Goal: Transaction & Acquisition: Obtain resource

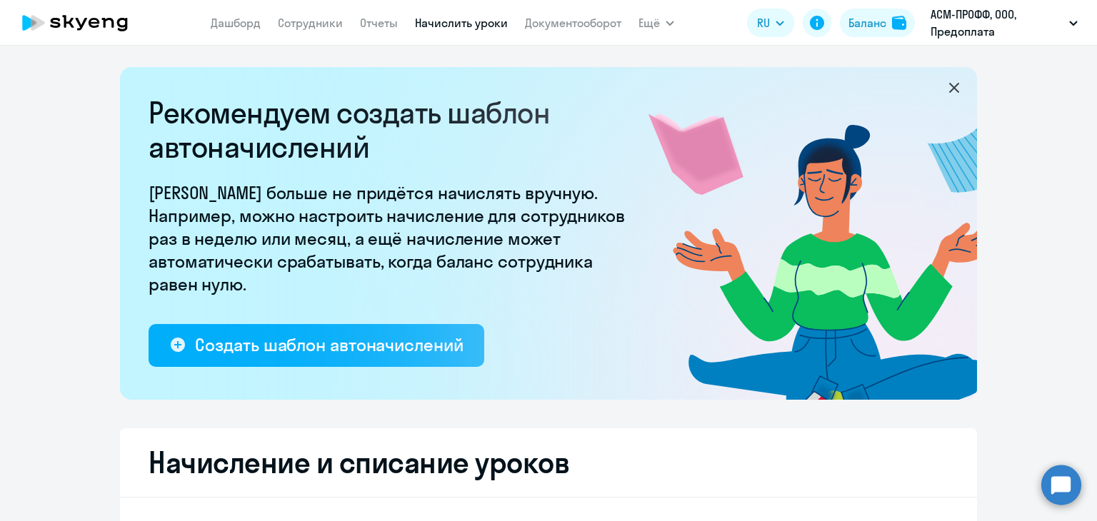
select select "10"
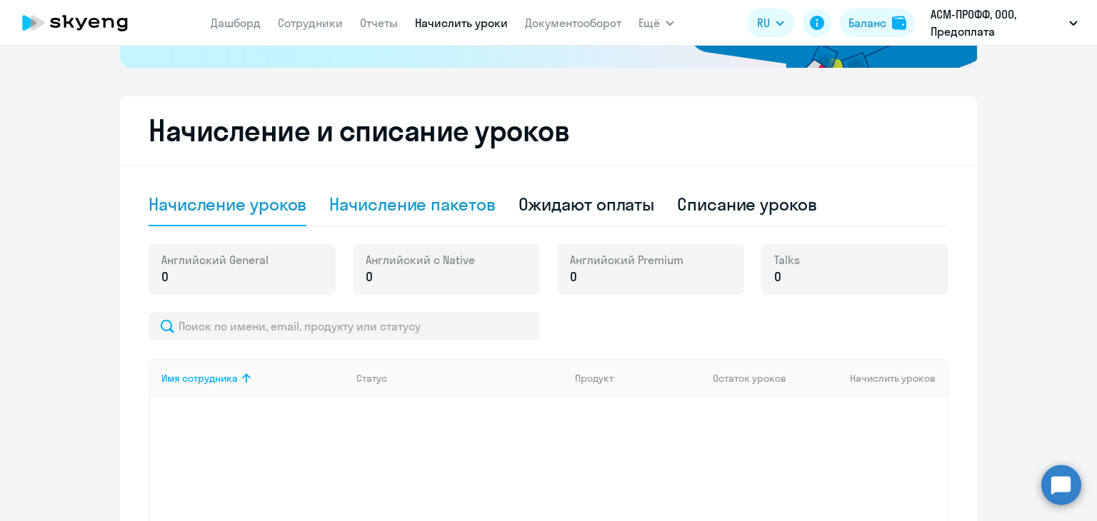
scroll to position [357, 0]
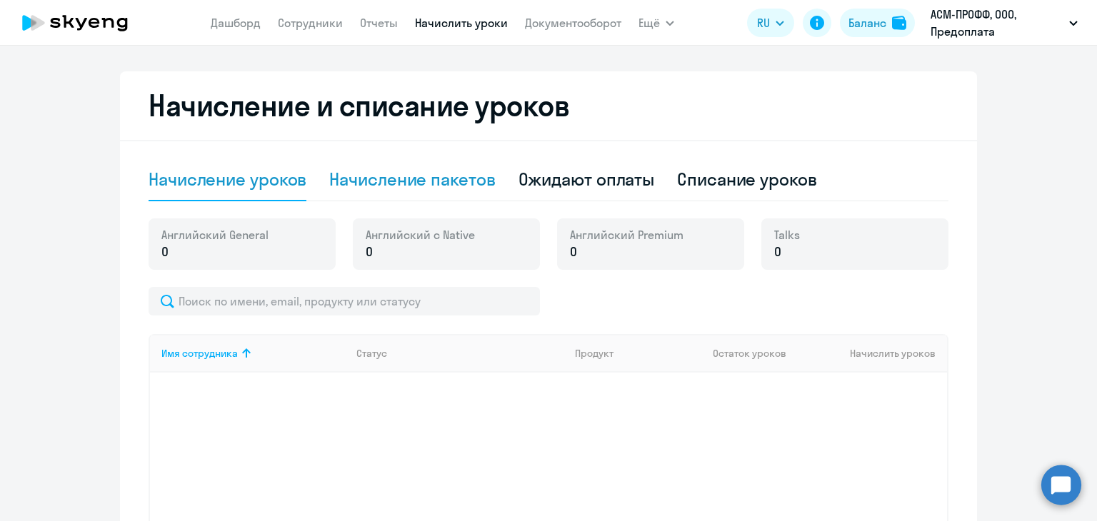
drag, startPoint x: 454, startPoint y: 158, endPoint x: 440, endPoint y: 169, distance: 18.3
click at [452, 163] on div "Начисление пакетов" at bounding box center [412, 180] width 166 height 43
select select "10"
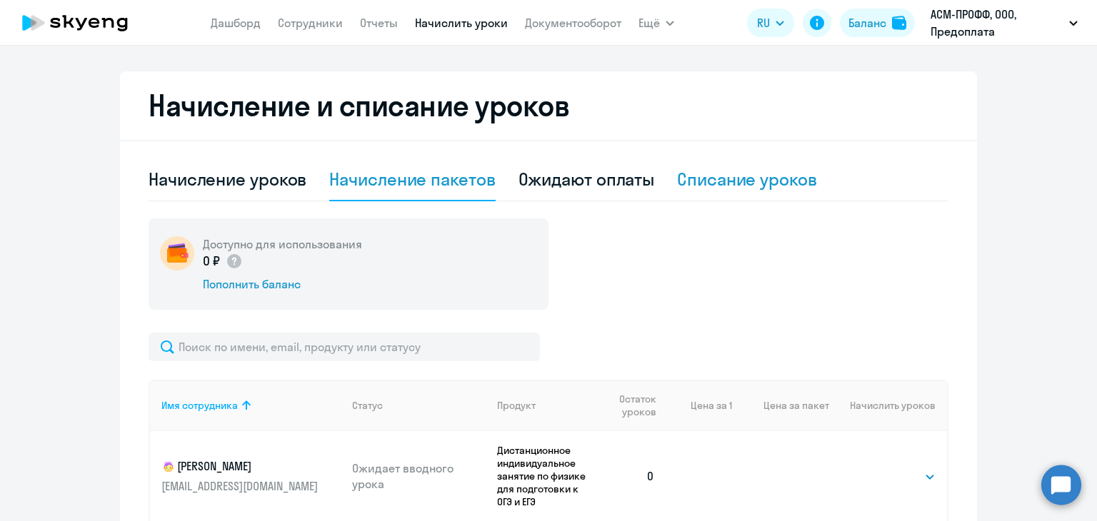
scroll to position [643, 0]
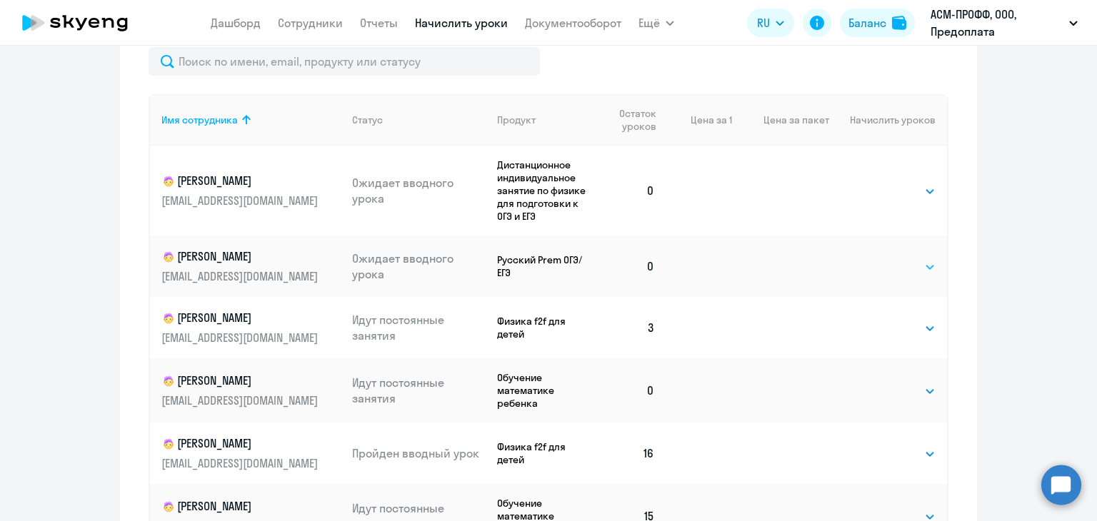
click at [920, 274] on select "Выбрать 4 8 16 32 64 96 128" at bounding box center [906, 267] width 59 height 17
select select "16"
click at [877, 259] on select "Выбрать 4 8 16 32 64 96 128" at bounding box center [906, 267] width 59 height 17
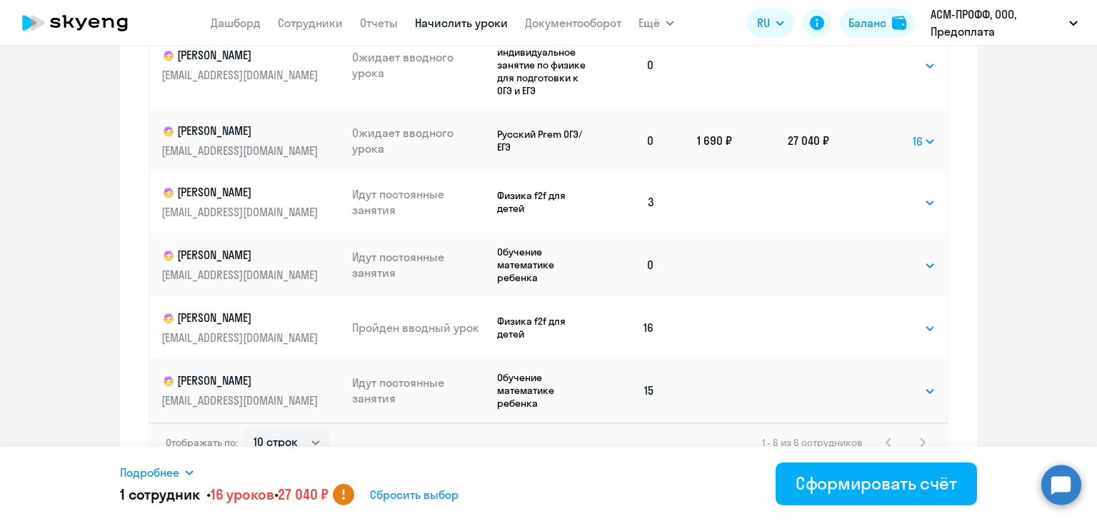
scroll to position [786, 0]
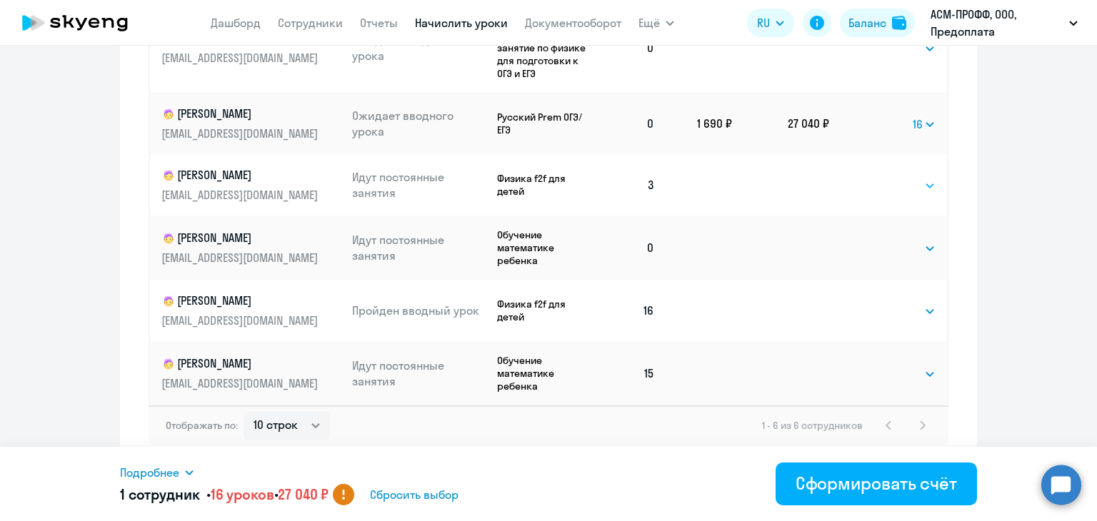
click at [903, 189] on select "Выбрать 4 8 16 32 64 96 128" at bounding box center [906, 185] width 59 height 17
select select "16"
click at [877, 177] on select "Выбрать 4 8 16 32 64 96 128" at bounding box center [906, 185] width 59 height 17
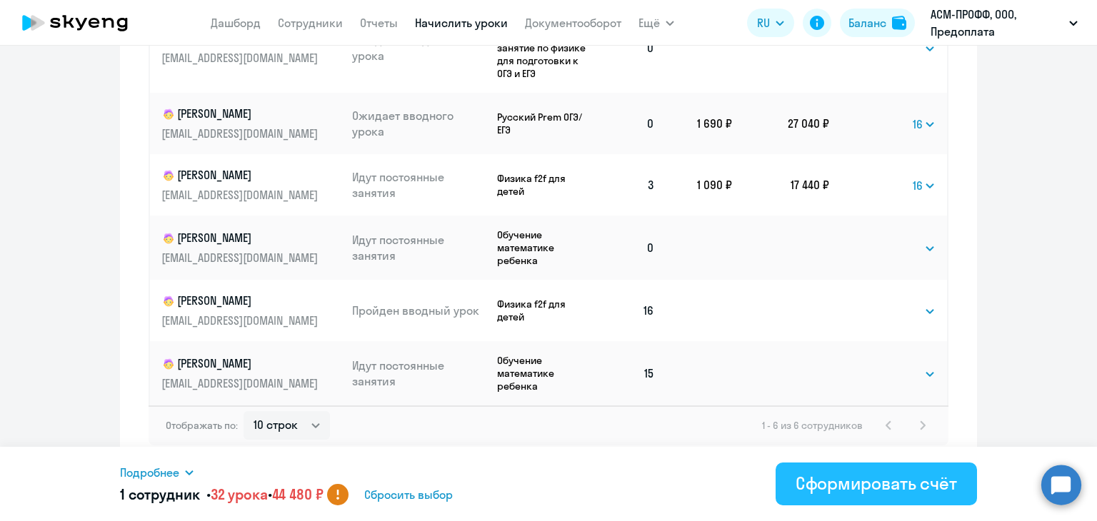
click at [822, 480] on div "Сформировать счёт" at bounding box center [876, 483] width 161 height 23
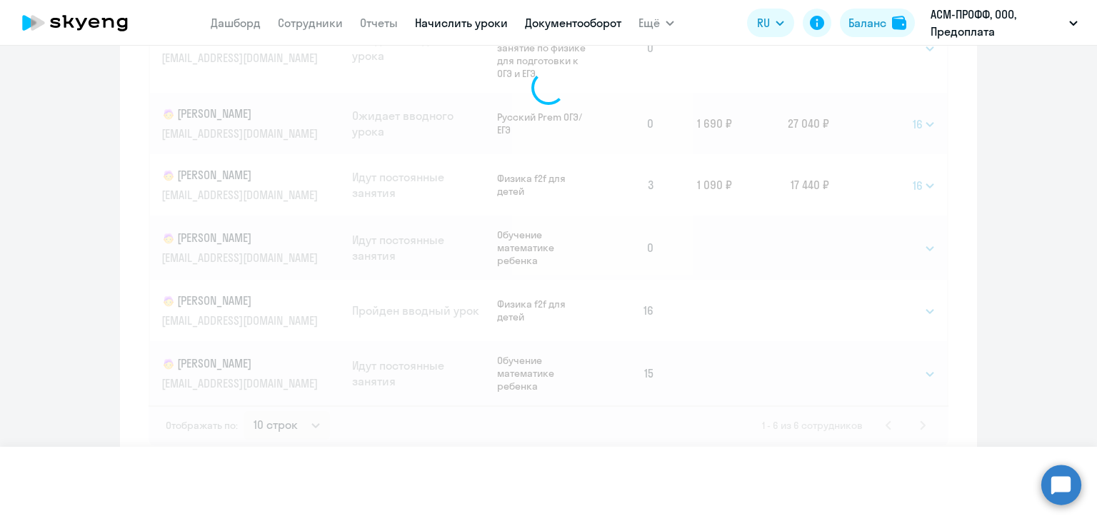
select select
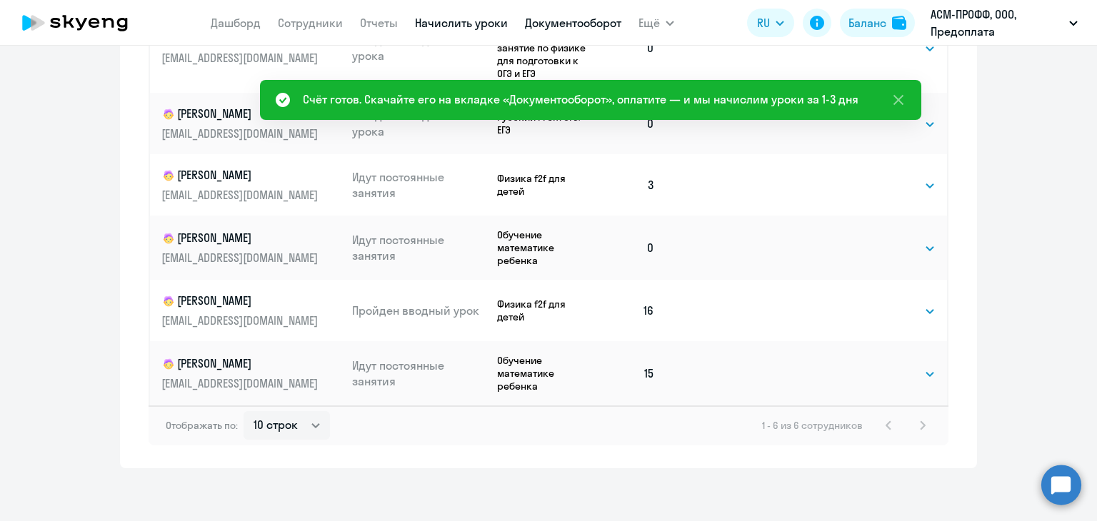
click at [580, 26] on link "Документооборот" at bounding box center [573, 23] width 96 height 14
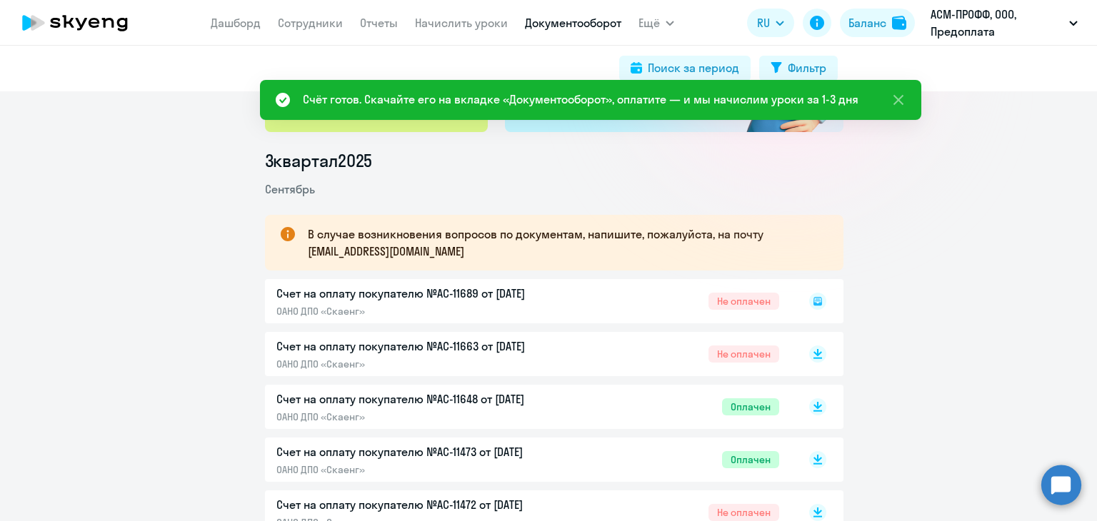
scroll to position [143, 0]
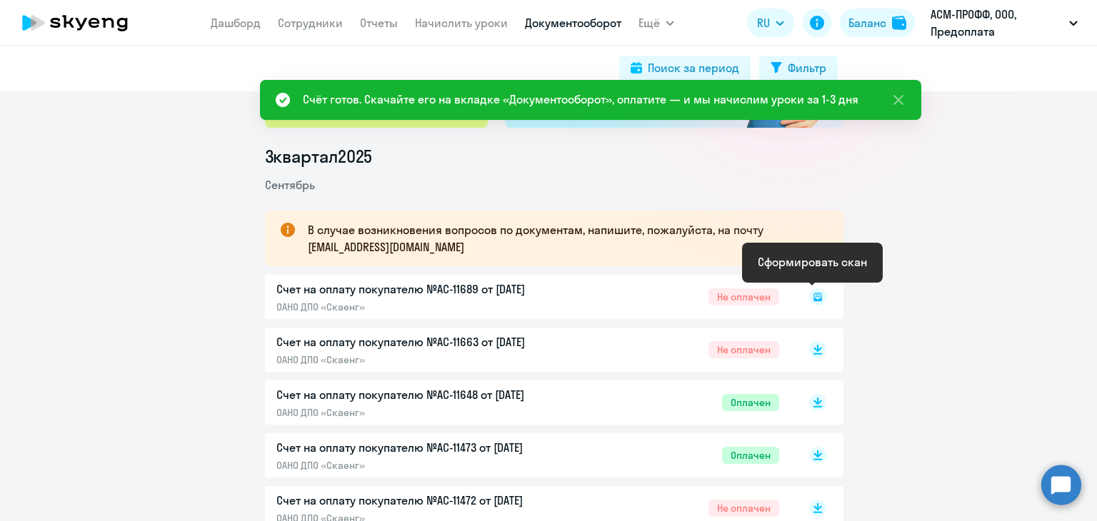
click at [815, 296] on icon at bounding box center [817, 296] width 5 height 1
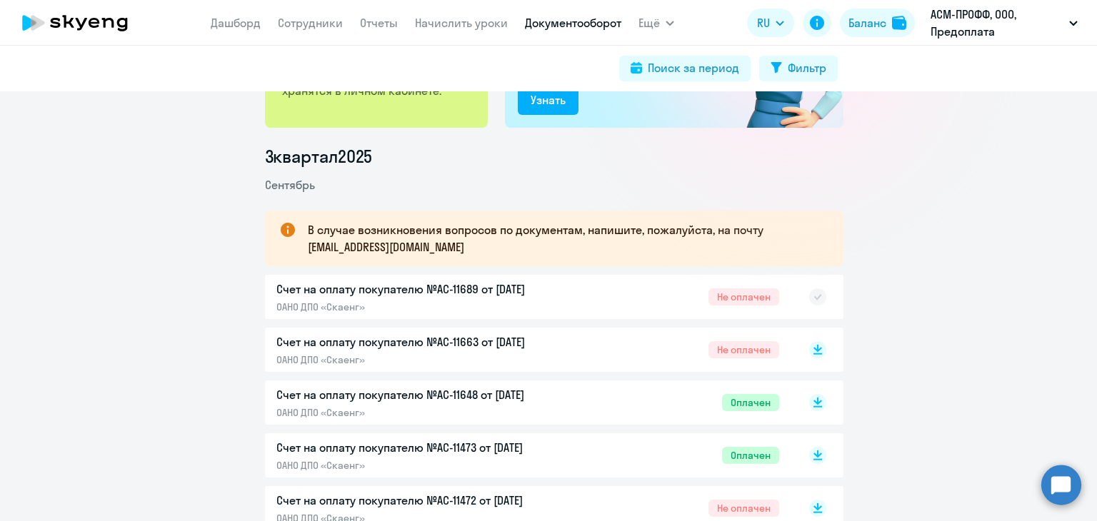
click at [814, 298] on icon at bounding box center [818, 297] width 8 height 6
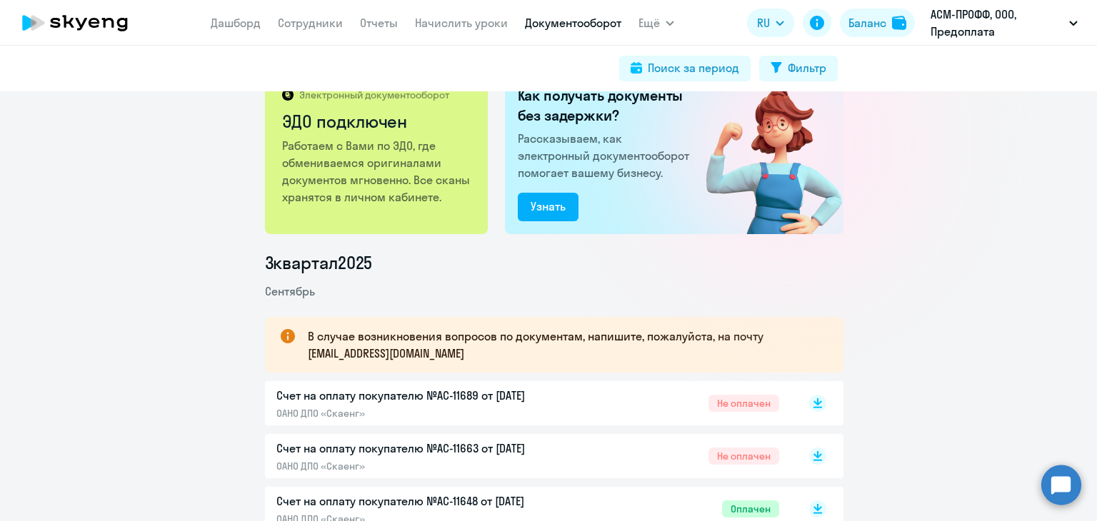
scroll to position [71, 0]
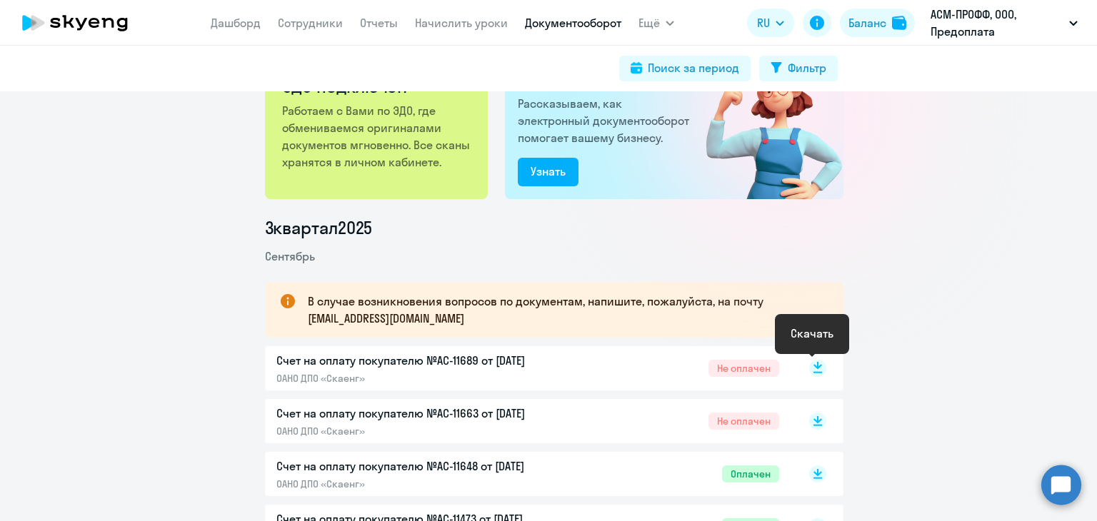
click at [814, 366] on icon at bounding box center [818, 365] width 9 height 7
